Goal: Task Accomplishment & Management: Use online tool/utility

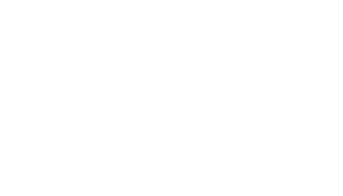
click at [93, 0] on html at bounding box center [171, 0] width 343 height 0
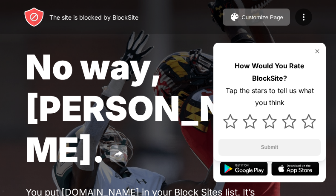
click at [319, 52] on img at bounding box center [317, 51] width 7 height 7
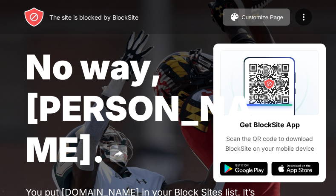
click at [234, 167] on div "No way, [PERSON_NAME]. You put [DOMAIN_NAME] in your Block Sites list. It’s pro…" at bounding box center [168, 140] width 336 height 280
click at [233, 186] on div "You put [DOMAIN_NAME] in your Block Sites list. It’s probably there for a reaso…" at bounding box center [157, 197] width 263 height 22
drag, startPoint x: 233, startPoint y: 169, endPoint x: 228, endPoint y: 148, distance: 21.3
click at [232, 170] on div "No way, [PERSON_NAME]. You put [DOMAIN_NAME] in your Block Sites list. It’s pro…" at bounding box center [168, 140] width 336 height 280
click at [84, 74] on span "No way, [PERSON_NAME]." at bounding box center [140, 108] width 228 height 124
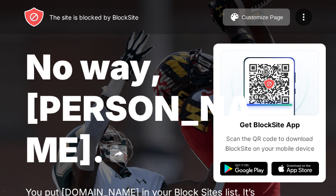
drag, startPoint x: 84, startPoint y: 74, endPoint x: 207, endPoint y: 32, distance: 130.0
click at [153, 53] on span "No way, [PERSON_NAME]." at bounding box center [140, 108] width 228 height 124
click at [302, 13] on img at bounding box center [304, 17] width 10 height 10
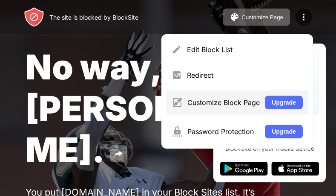
click at [239, 108] on div "Customize Block Page Upgrade" at bounding box center [237, 102] width 141 height 24
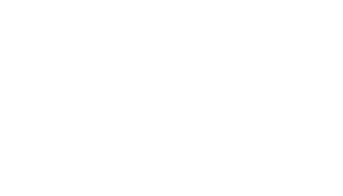
drag, startPoint x: 274, startPoint y: 62, endPoint x: 229, endPoint y: 82, distance: 49.4
click at [229, 3] on html at bounding box center [171, 1] width 343 height 3
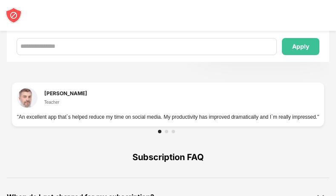
scroll to position [581, 0]
